Goal: Check status: Check status

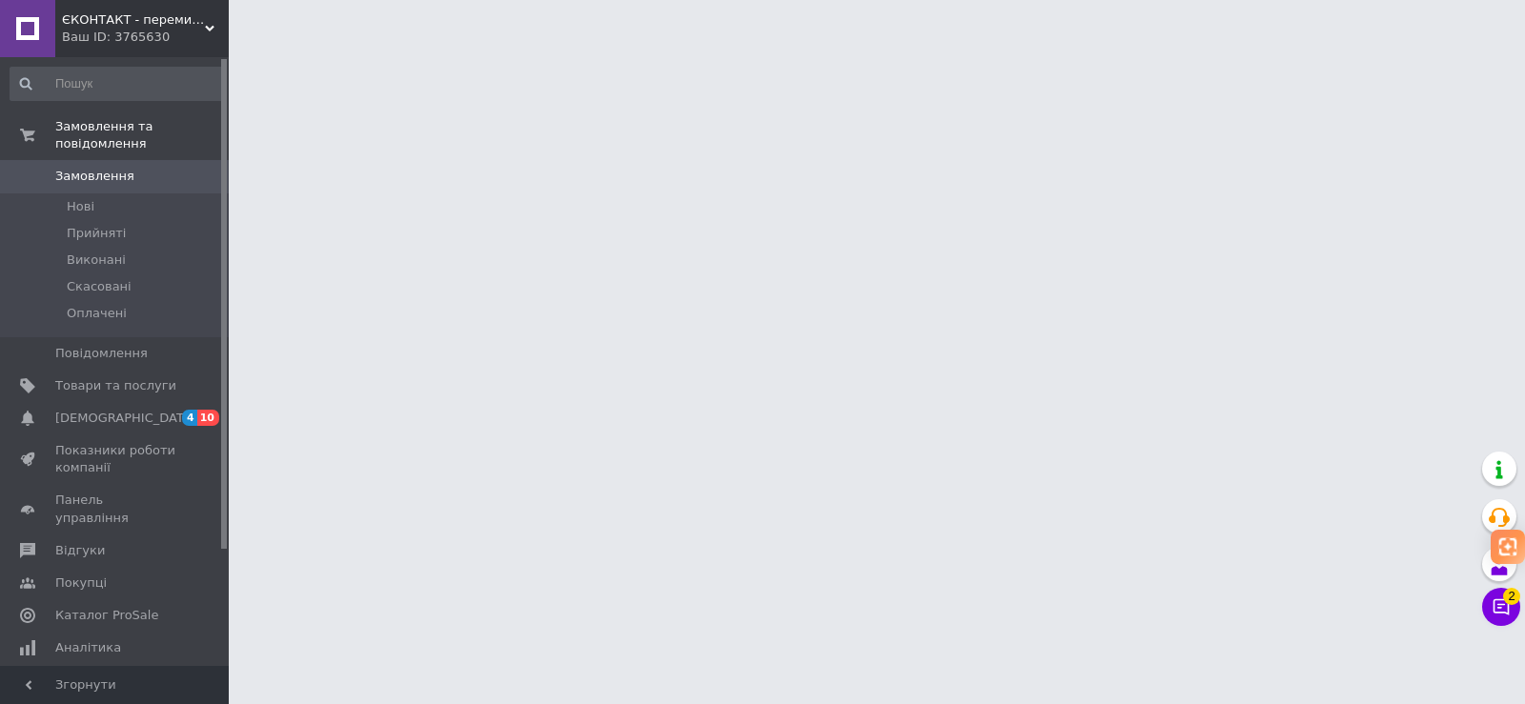
click at [149, 168] on span "Замовлення" at bounding box center [115, 176] width 121 height 17
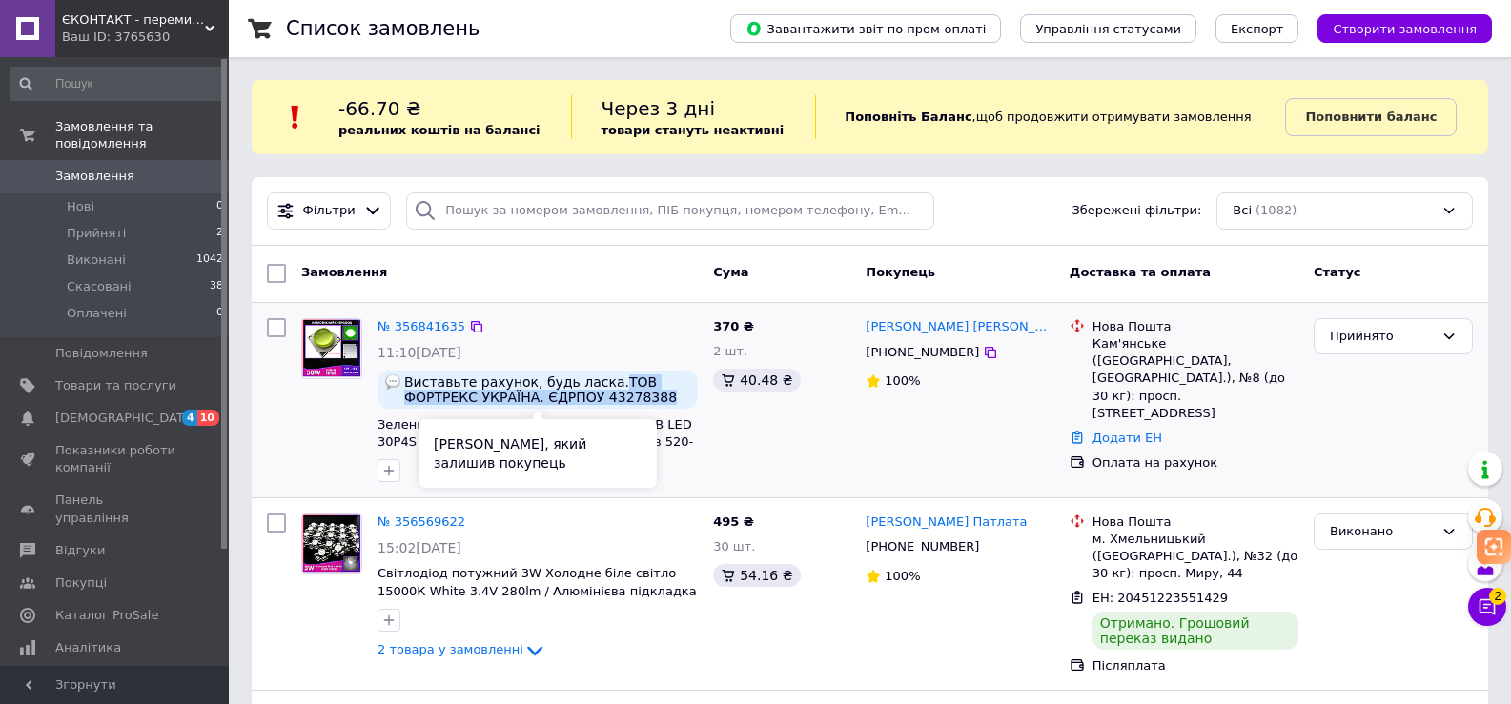
drag, startPoint x: 594, startPoint y: 377, endPoint x: 638, endPoint y: 393, distance: 46.7
click at [638, 393] on span "Виставьте рахунок, будь ласка.ТОВ ФОРТРЕКС УКРАЇНА. ЄДРПОУ 43278388" at bounding box center [547, 390] width 286 height 31
copy span "ТОВ ФОРТРЕКС УКРАЇНА. ЄДРПОУ 43278388"
click at [432, 324] on link "№ 356841635" at bounding box center [422, 326] width 88 height 14
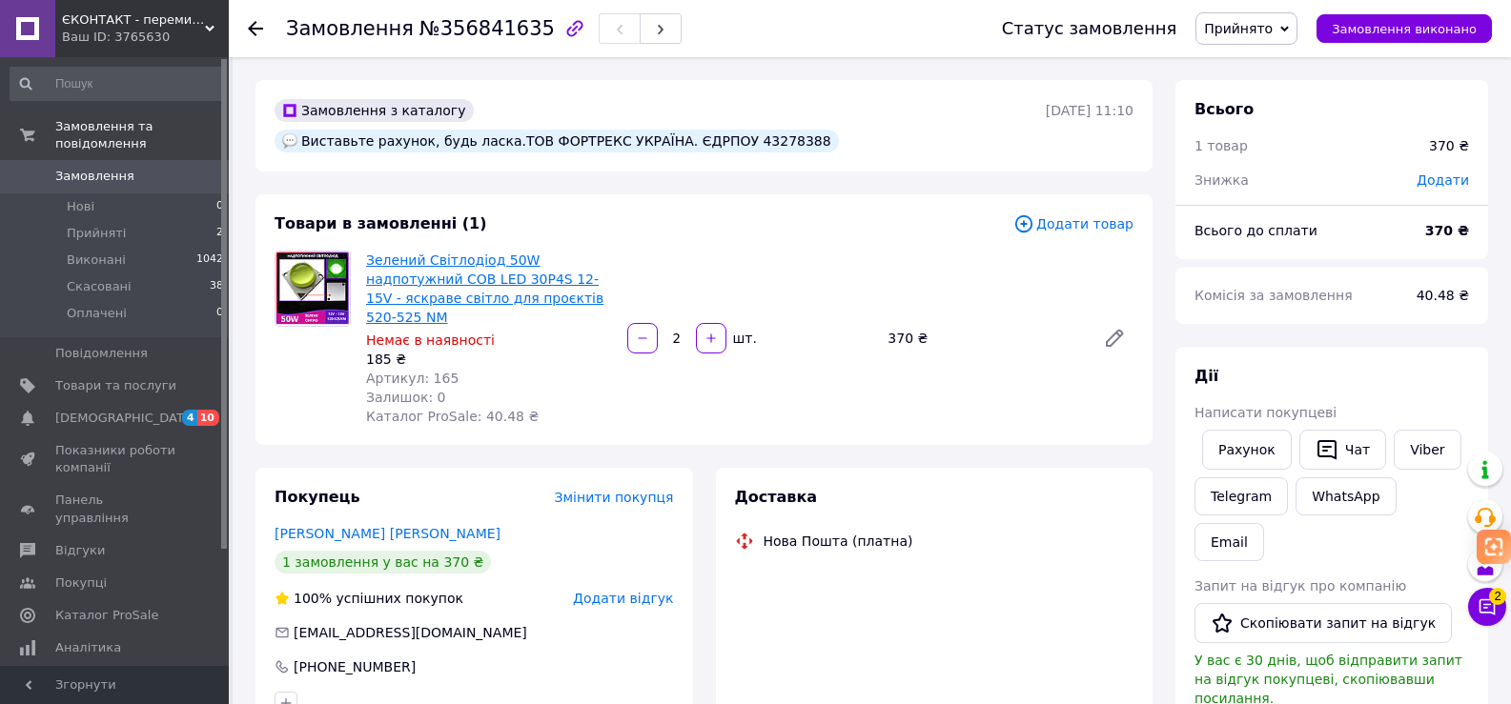
click at [508, 253] on link "Зелений Світлодіод 50W надпотужний COB LED 30P4S 12-15V - яскраве світло для пр…" at bounding box center [484, 289] width 237 height 72
